Goal: Transaction & Acquisition: Download file/media

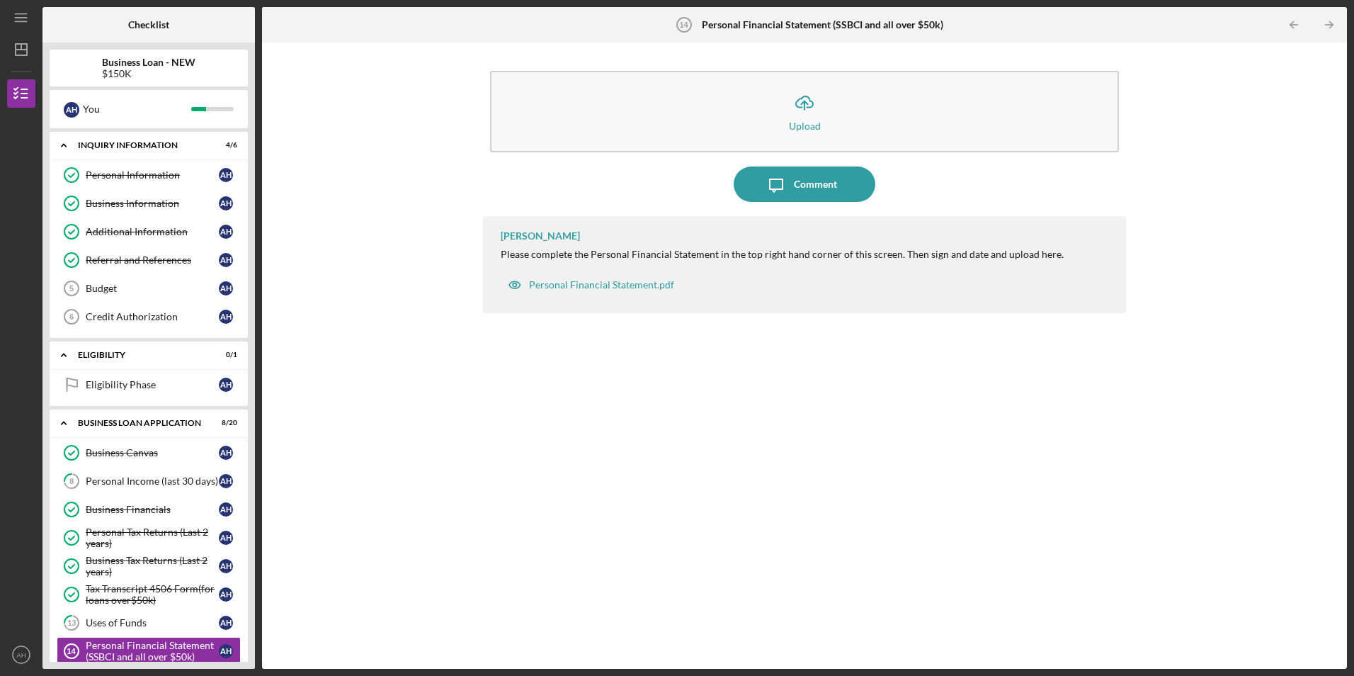
scroll to position [212, 0]
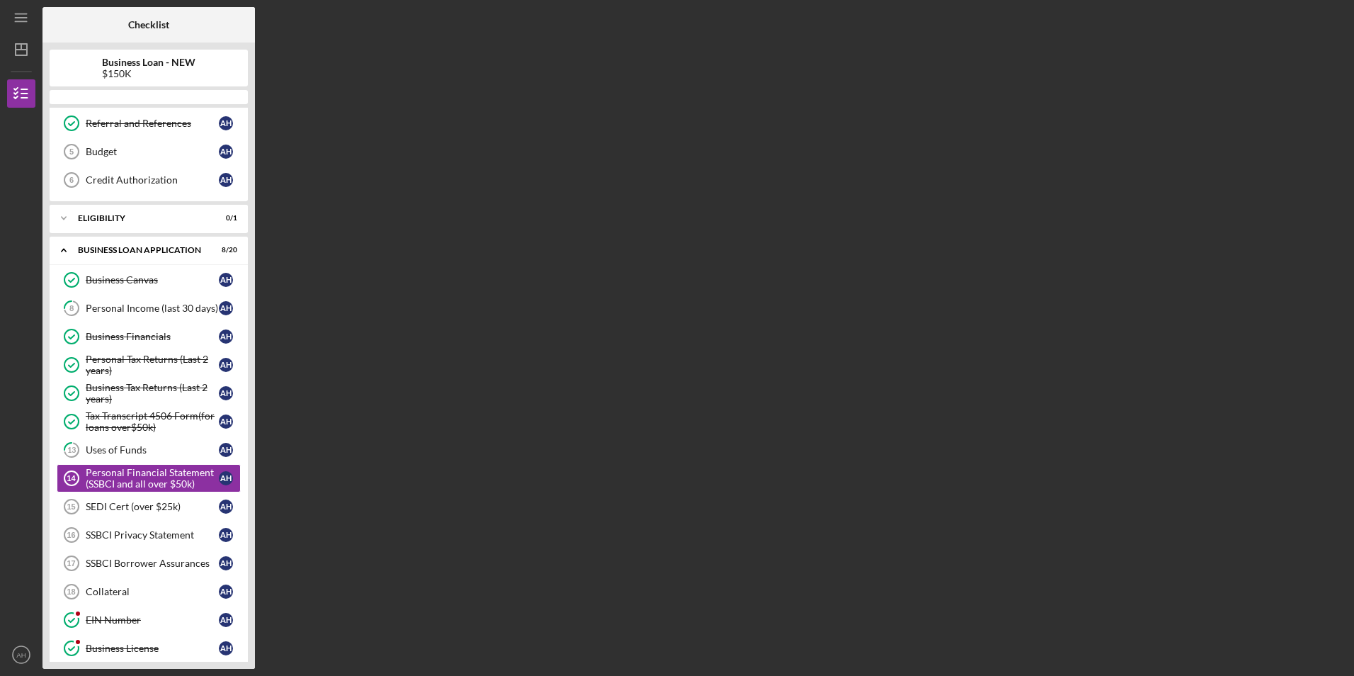
scroll to position [206, 0]
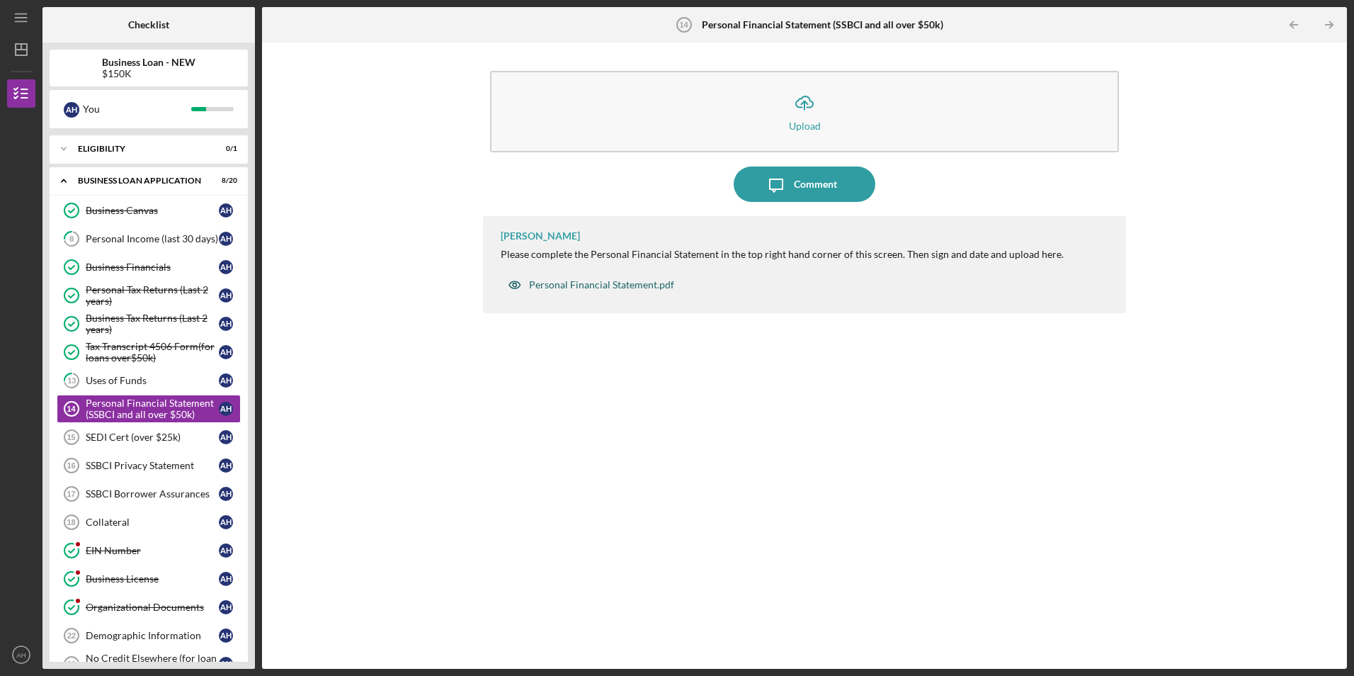
click at [578, 285] on div "Personal Financial Statement.pdf" at bounding box center [601, 284] width 145 height 11
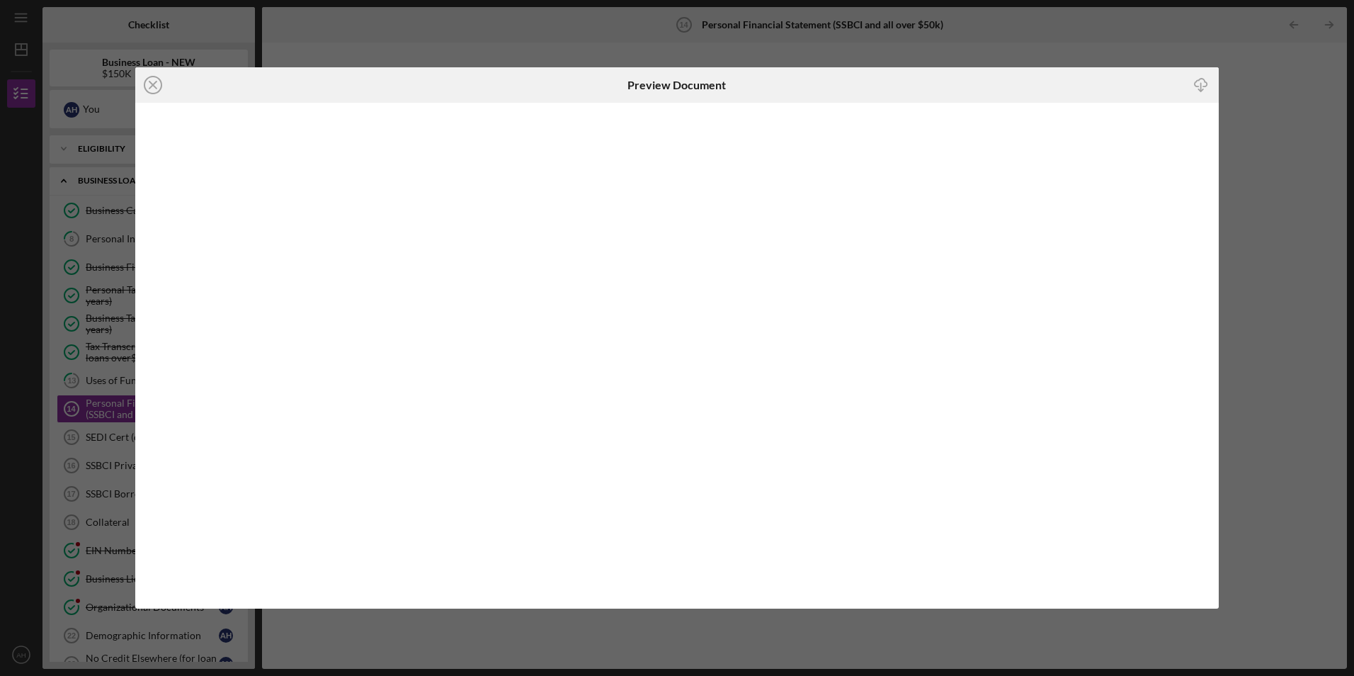
click at [1203, 84] on icon "Icon/Download" at bounding box center [1201, 85] width 32 height 32
